Goal: Task Accomplishment & Management: Use online tool/utility

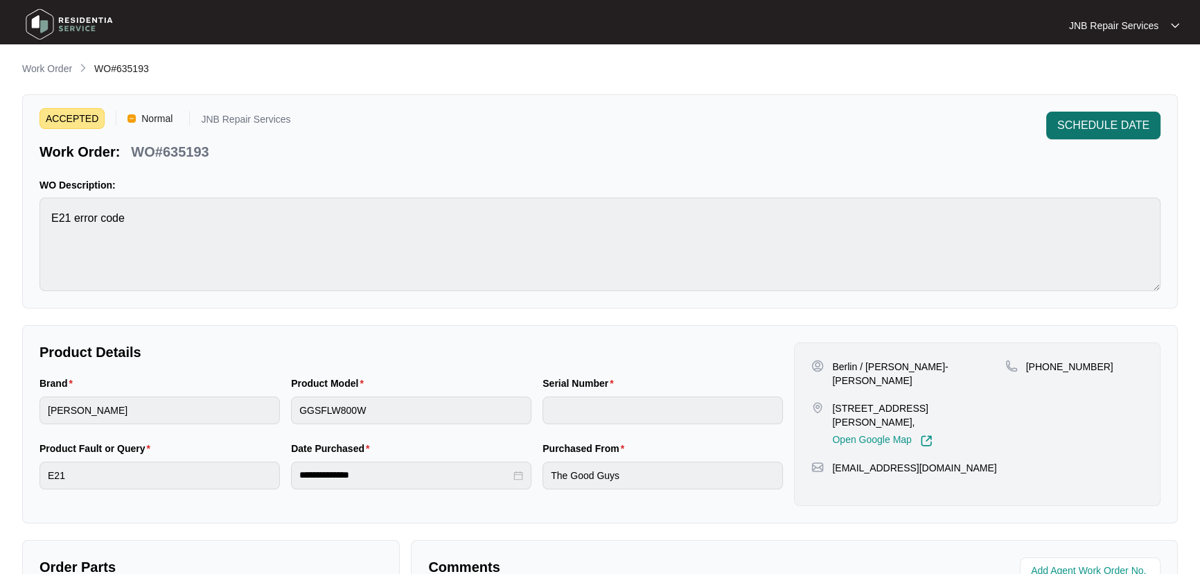
click at [1102, 121] on span "SCHEDULE DATE" at bounding box center [1103, 125] width 92 height 17
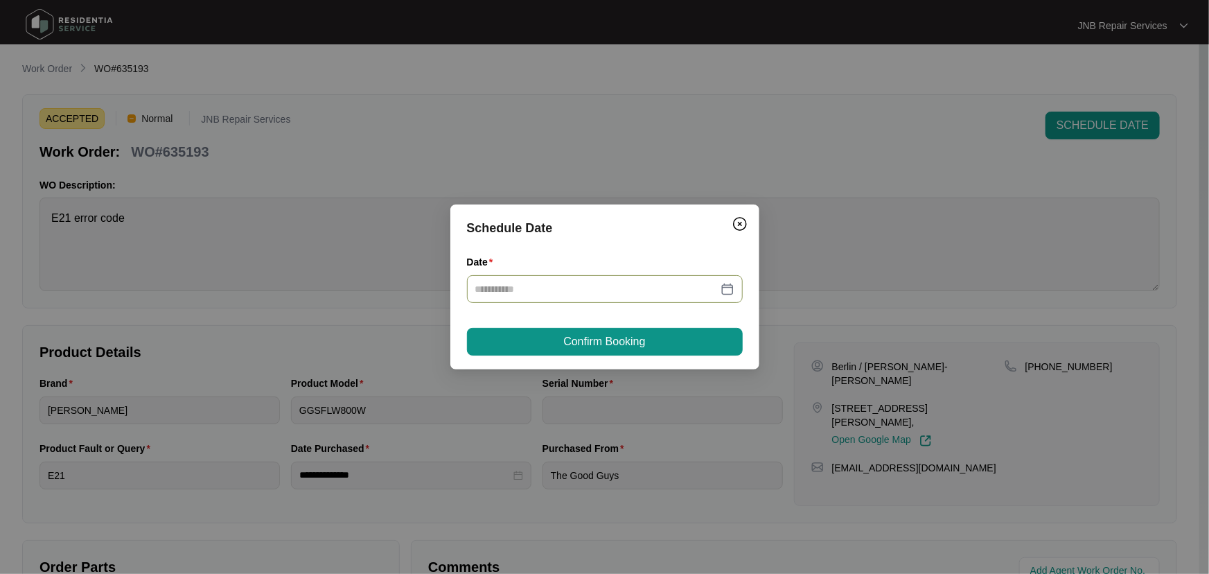
click at [738, 283] on div at bounding box center [605, 289] width 276 height 28
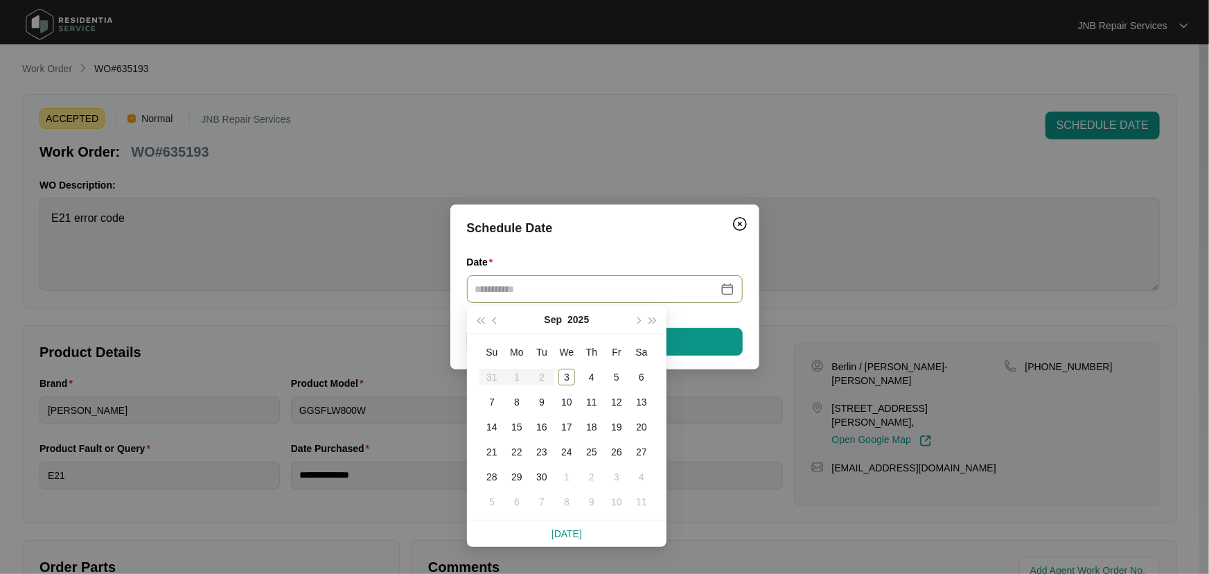
click at [724, 290] on div at bounding box center [604, 288] width 259 height 15
type input "**********"
click at [567, 377] on div "3" at bounding box center [566, 377] width 17 height 17
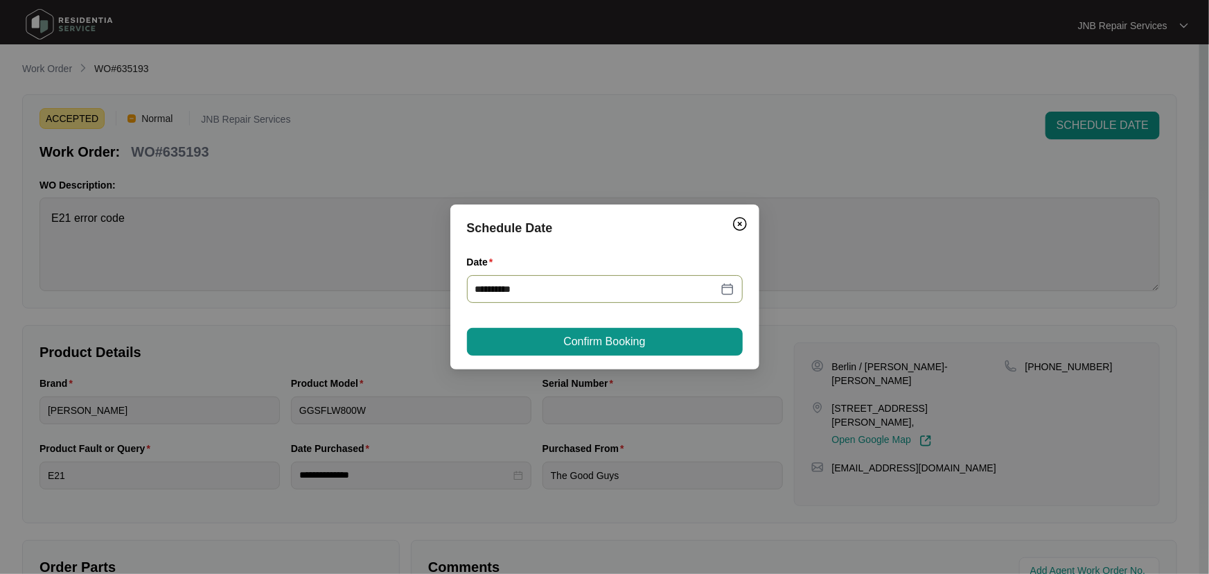
type input "**********"
click at [599, 346] on span "Confirm Booking" at bounding box center [604, 341] width 82 height 17
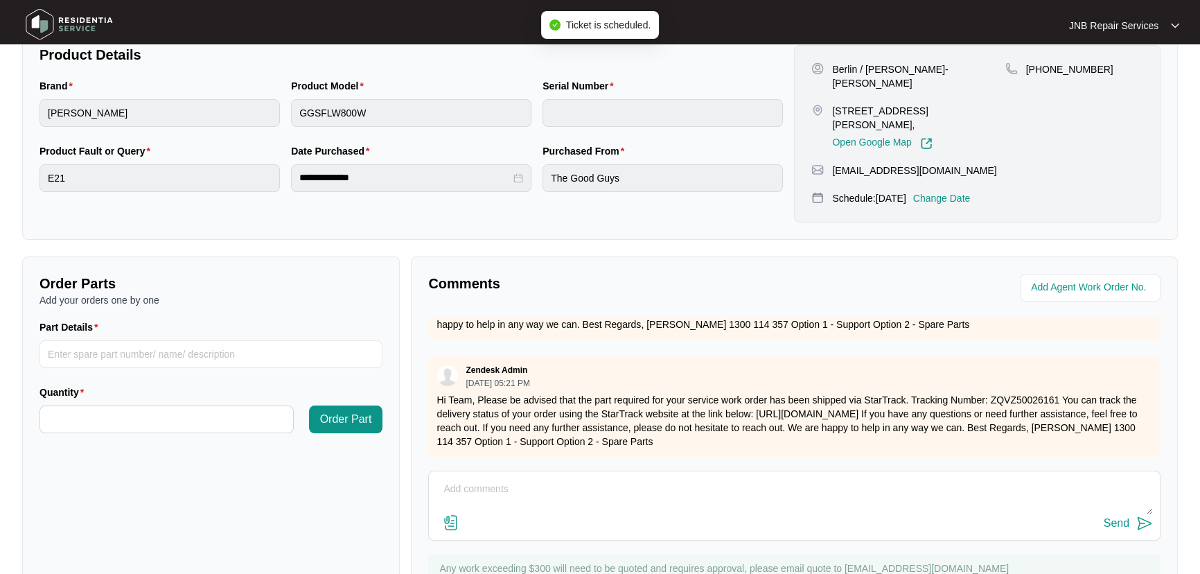
scroll to position [344, 0]
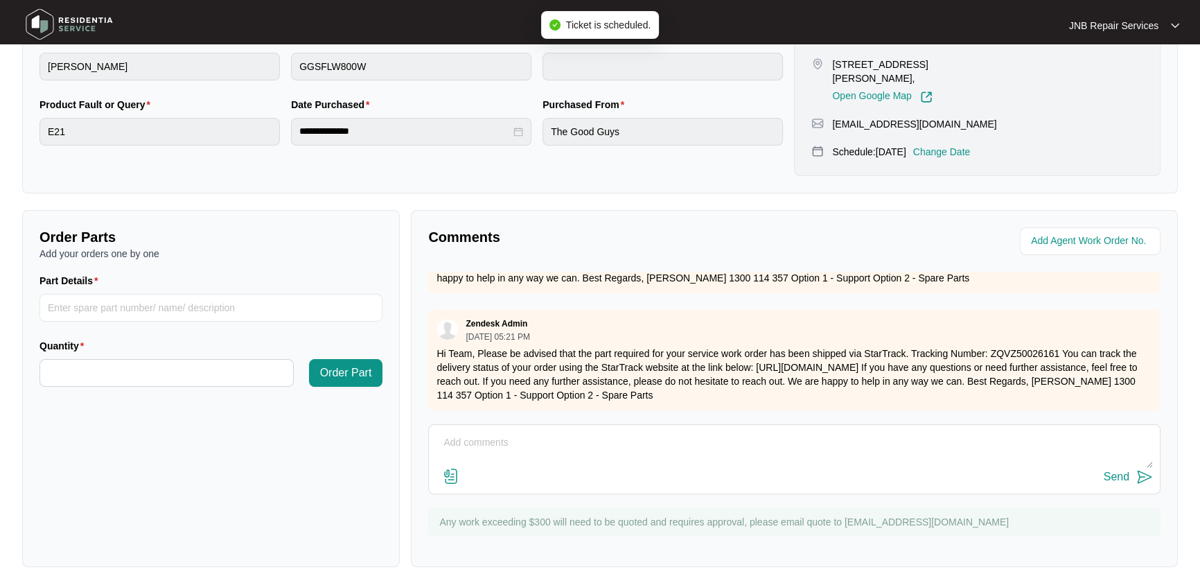
click at [640, 433] on textarea at bounding box center [794, 450] width 717 height 36
click at [610, 468] on div "Send" at bounding box center [794, 477] width 717 height 19
click at [603, 438] on textarea at bounding box center [794, 450] width 717 height 36
paste textarea "635193 [DATE] [PERSON_NAME] As per customer washing machine not draining out wa…"
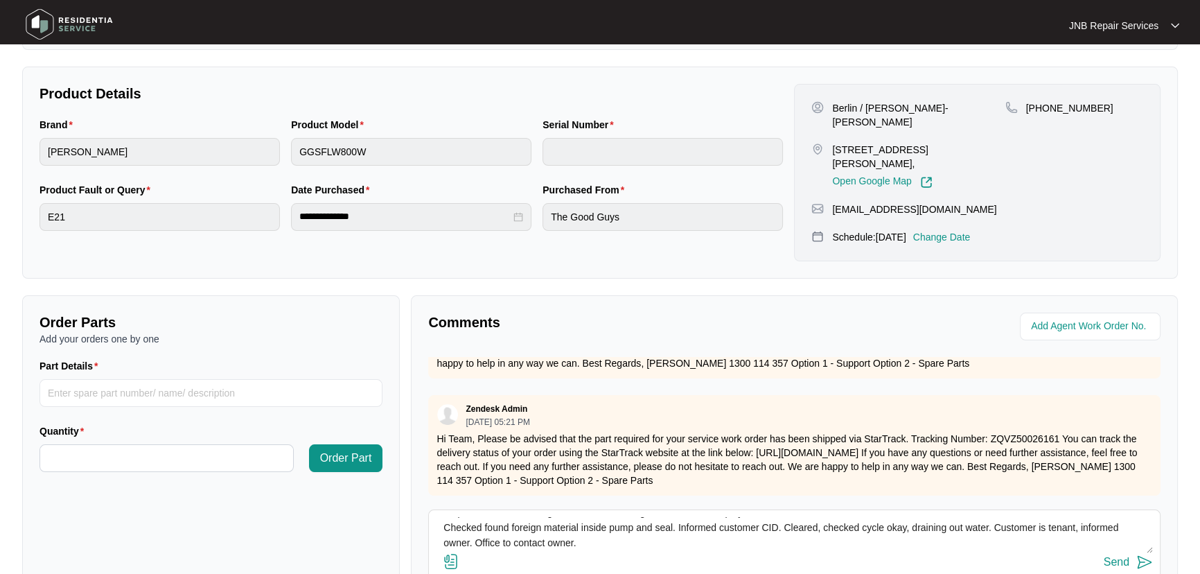
scroll to position [281, 0]
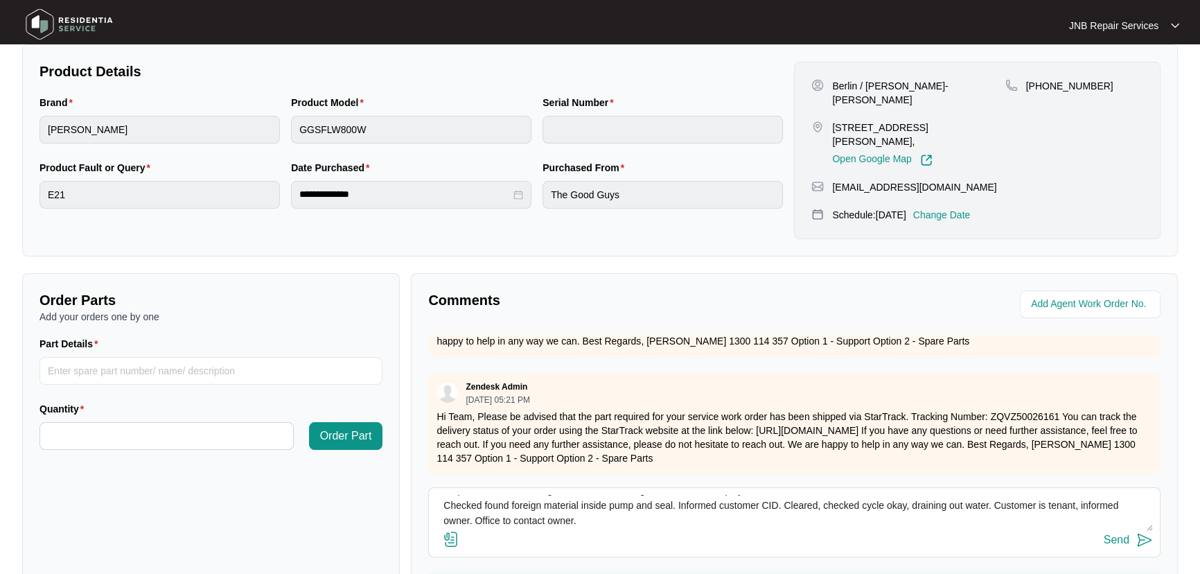
click at [803, 495] on textarea "635193 [DATE] [PERSON_NAME] As per customer washing machine not draining out wa…" at bounding box center [794, 513] width 717 height 36
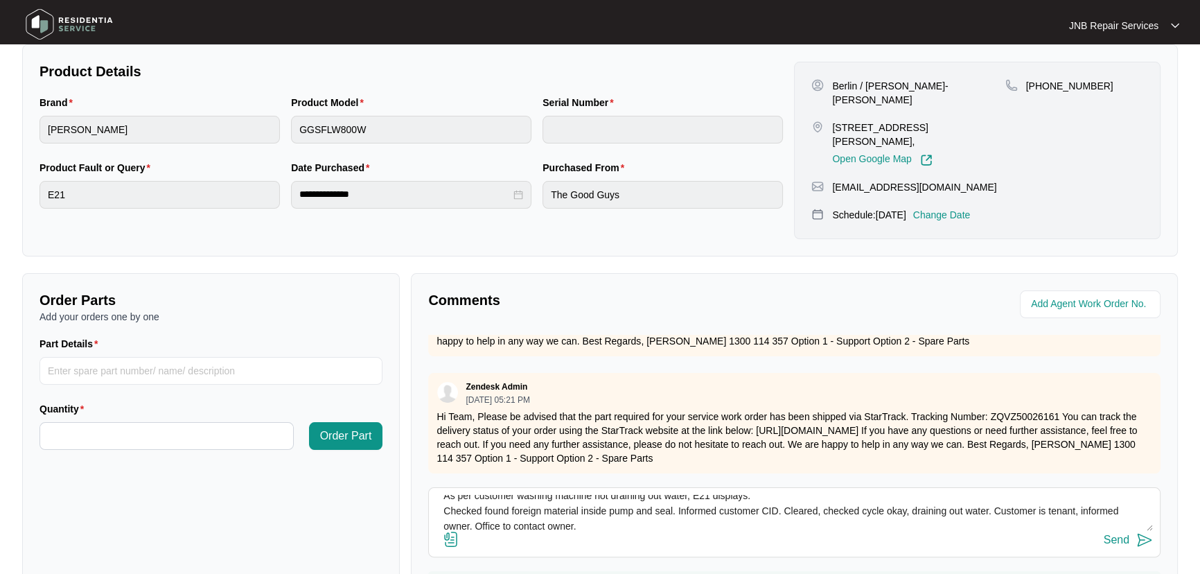
drag, startPoint x: 574, startPoint y: 494, endPoint x: 527, endPoint y: 504, distance: 48.8
click at [526, 504] on textarea "635193 [DATE] [PERSON_NAME] As per customer washing machine not draining out wa…" at bounding box center [794, 513] width 717 height 36
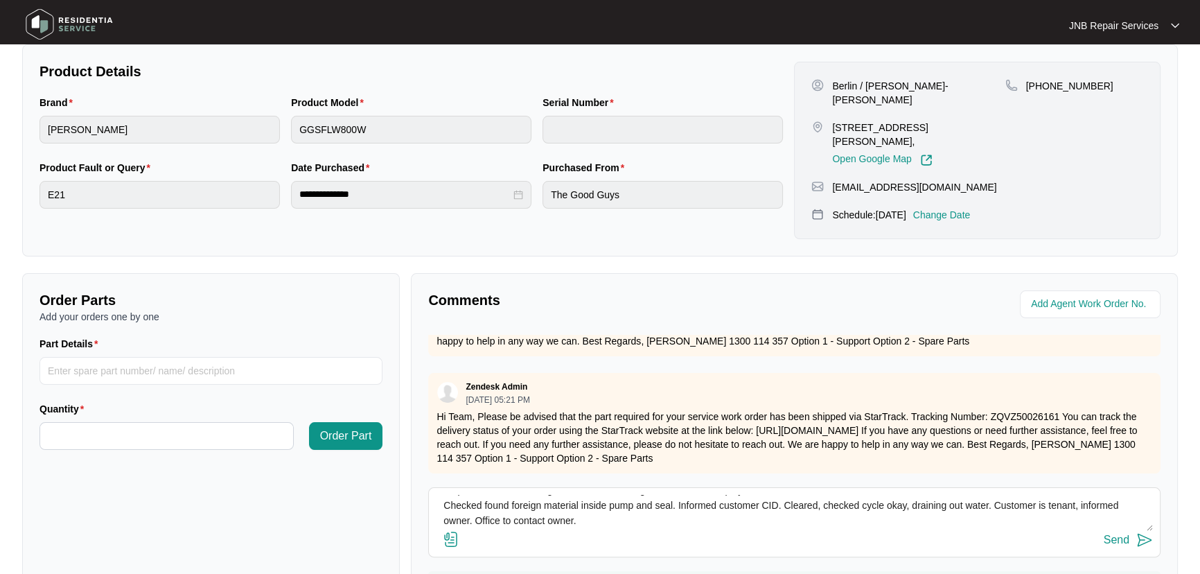
click at [583, 501] on textarea "635193 [DATE] [PERSON_NAME] As per customer washing machine not draining out wa…" at bounding box center [794, 513] width 717 height 36
click at [587, 497] on textarea "635193 [DATE] [PERSON_NAME] As per customer washing machine not draining out wa…" at bounding box center [794, 513] width 717 height 36
drag, startPoint x: 549, startPoint y: 495, endPoint x: 477, endPoint y: 499, distance: 72.2
click at [477, 499] on textarea "635193 [DATE] [PERSON_NAME] As per customer washing machine not draining out wa…" at bounding box center [794, 513] width 717 height 36
click at [1074, 495] on textarea "635193 [DATE] [PERSON_NAME] As per customer washing machine not draining out wa…" at bounding box center [794, 513] width 717 height 36
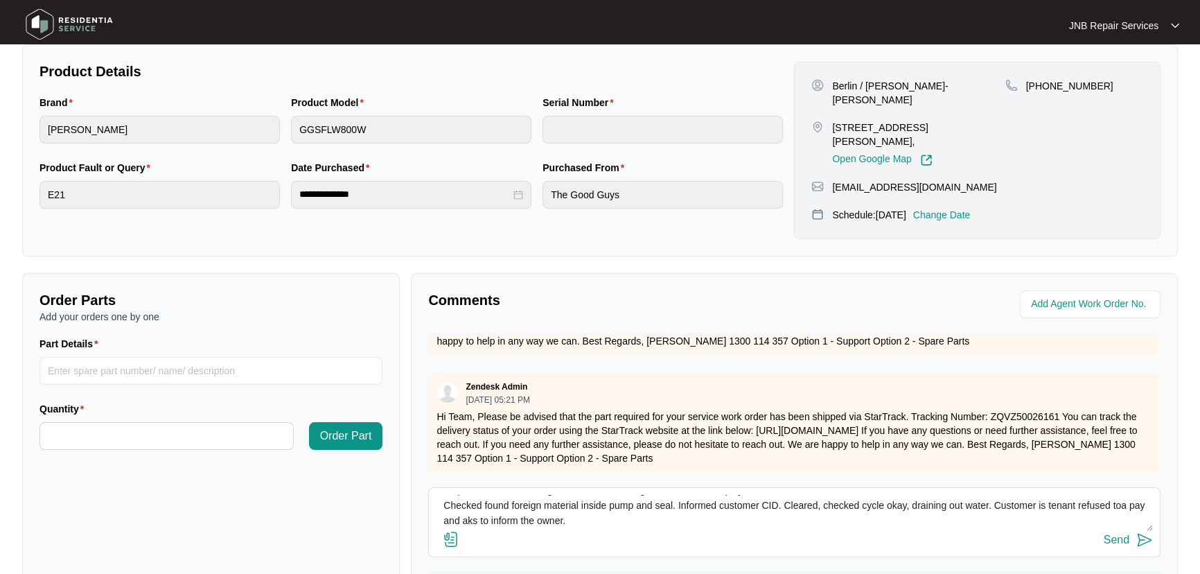
scroll to position [61, 0]
type textarea "635193 [DATE] [PERSON_NAME] As per customer washing machine not draining out wa…"
click at [450, 531] on img at bounding box center [451, 539] width 17 height 17
click at [0, 0] on input "file" at bounding box center [0, 0] width 0 height 0
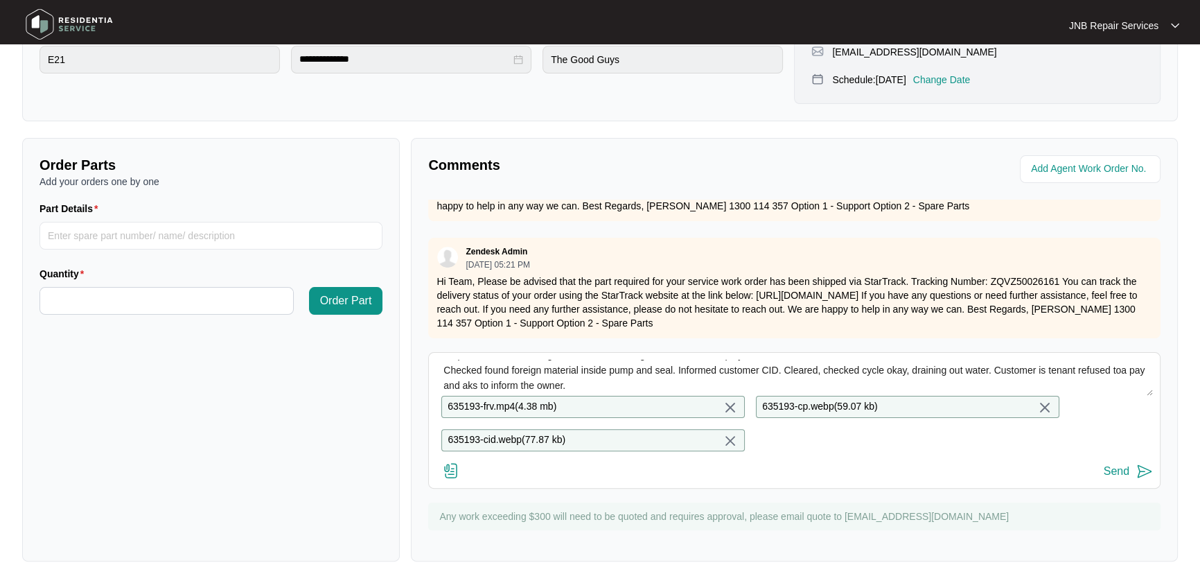
scroll to position [420, 0]
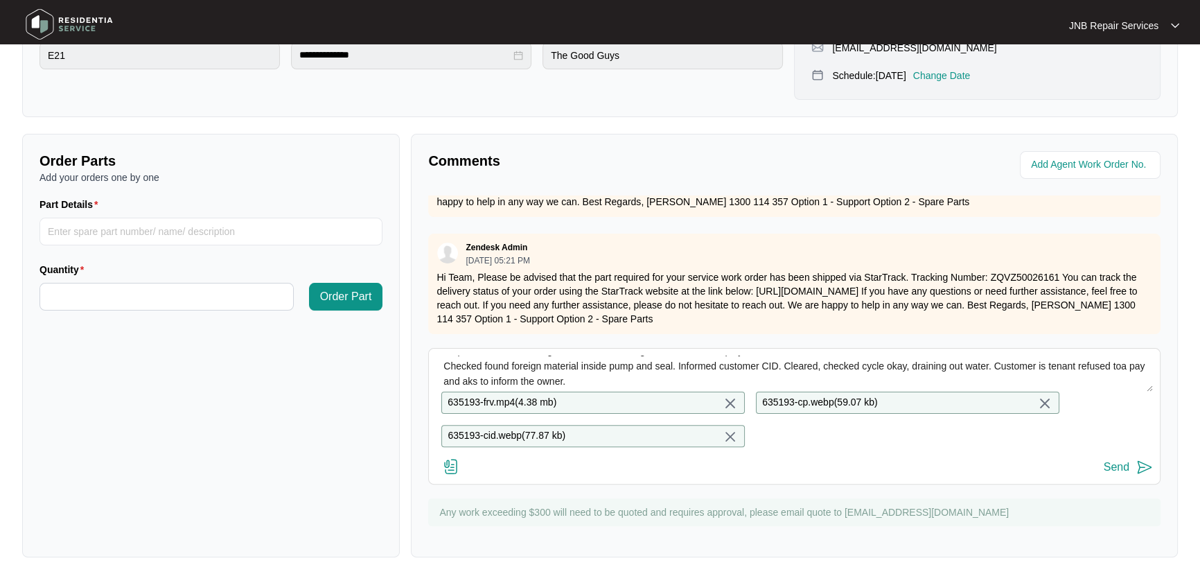
click at [1129, 467] on button "Send" at bounding box center [1128, 467] width 49 height 19
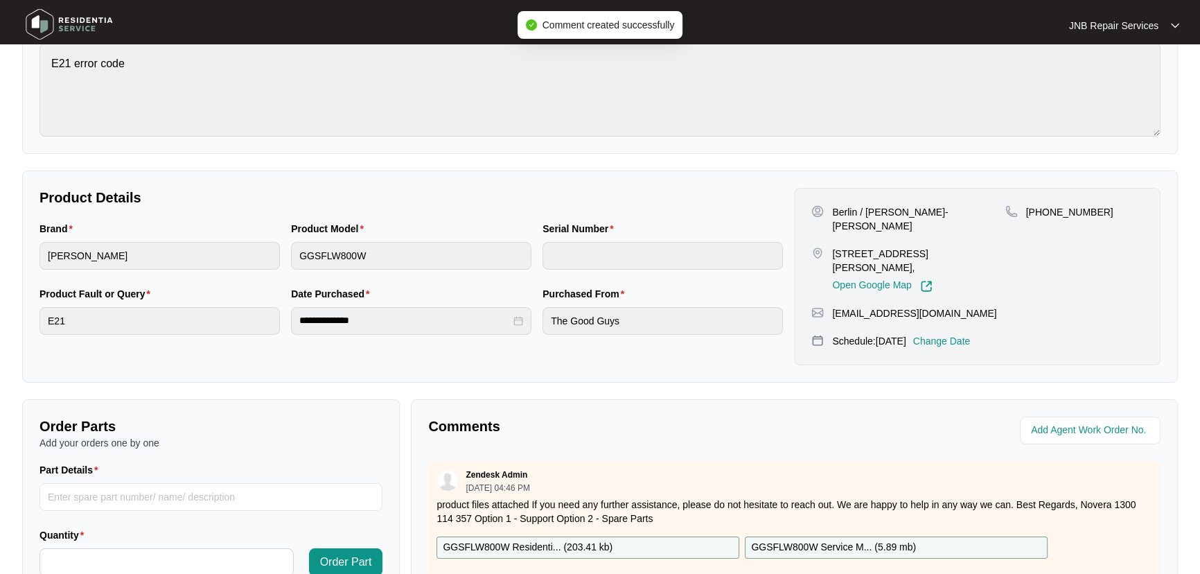
scroll to position [0, 0]
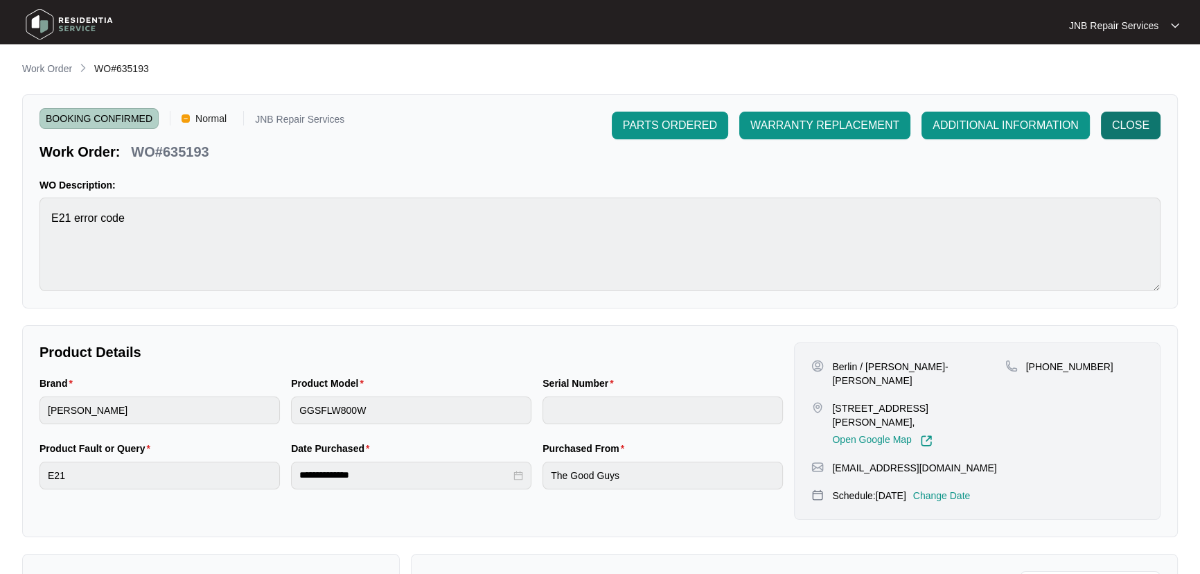
click at [1128, 125] on span "CLOSE" at bounding box center [1130, 125] width 37 height 17
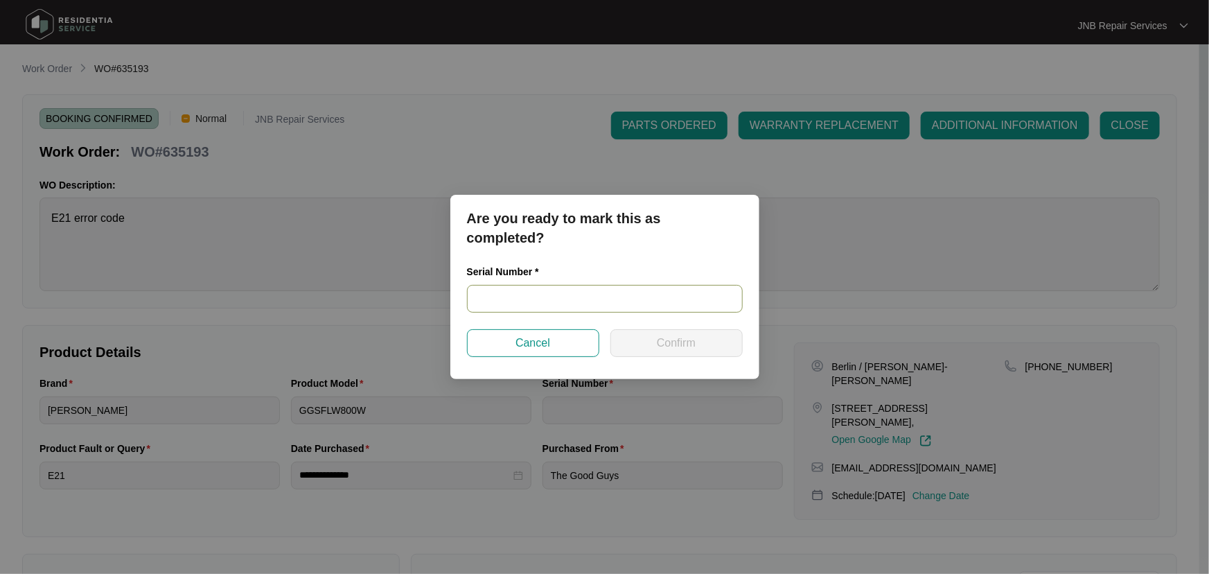
click at [645, 307] on input "text" at bounding box center [605, 299] width 276 height 28
click at [559, 301] on input "text" at bounding box center [605, 299] width 276 height 28
paste input "540N965690144235K00071"
type input "540N965690144235K00071"
click at [682, 347] on span "Confirm" at bounding box center [676, 343] width 39 height 17
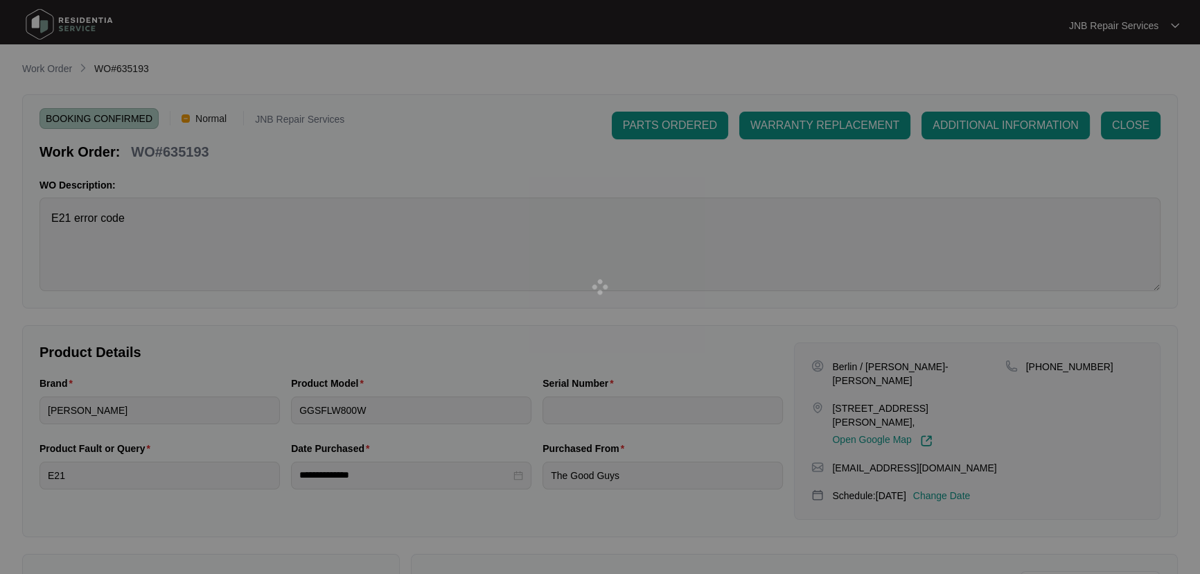
type input "540N965690144235K00071"
